Goal: Task Accomplishment & Management: Use online tool/utility

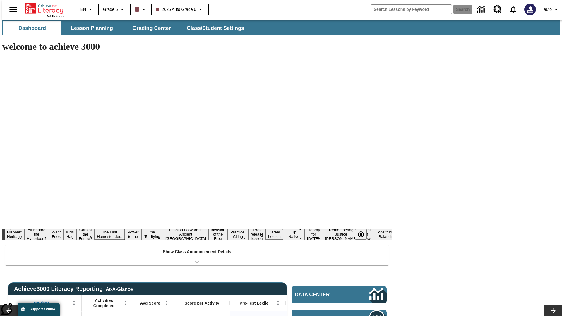
click at [90, 28] on span "Lesson Planning" at bounding box center [92, 28] width 42 height 7
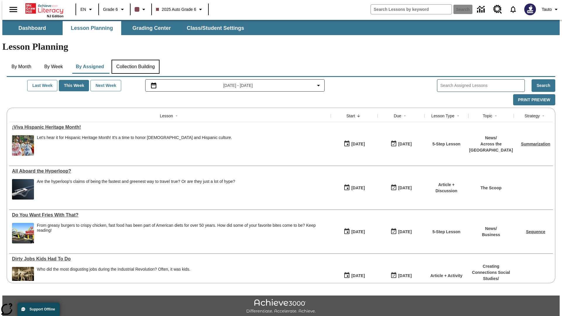
click at [135, 60] on button "Collection Building" at bounding box center [135, 67] width 48 height 14
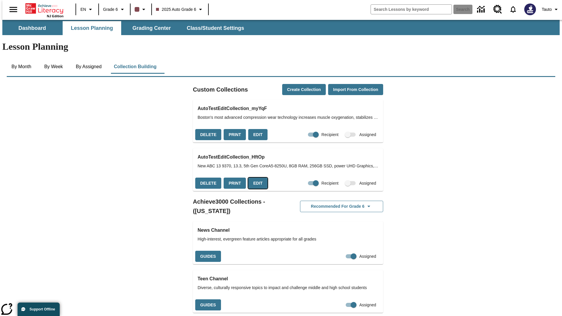
click at [256, 178] on button "Edit" at bounding box center [257, 183] width 19 height 11
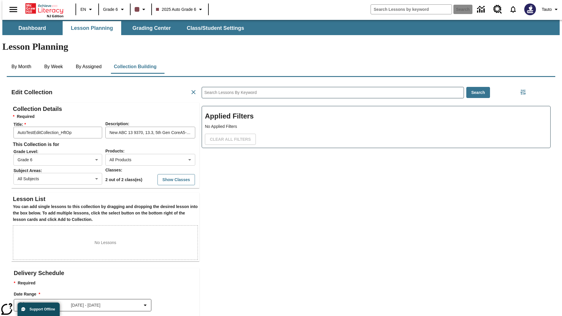
scroll to position [0, 0]
click at [165, 174] on button "Show Classes" at bounding box center [175, 179] width 37 height 11
